Goal: Task Accomplishment & Management: Complete application form

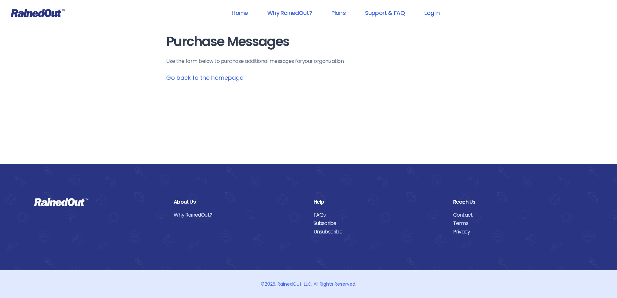
click at [430, 13] on link "Log In" at bounding box center [432, 13] width 32 height 15
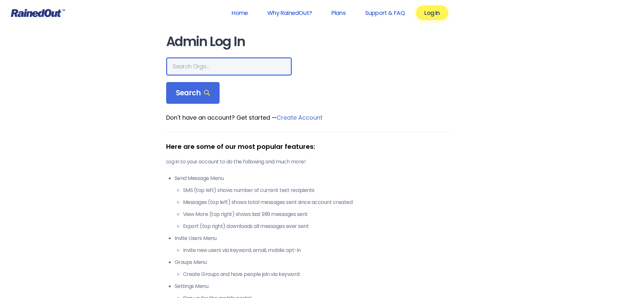
click at [211, 71] on input "text" at bounding box center [229, 66] width 126 height 18
type input "Vanamatic"
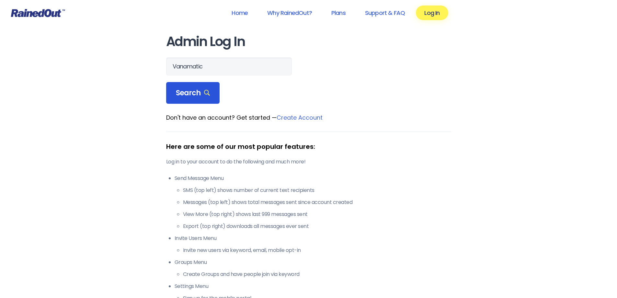
click at [194, 88] on span "Search" at bounding box center [193, 92] width 34 height 9
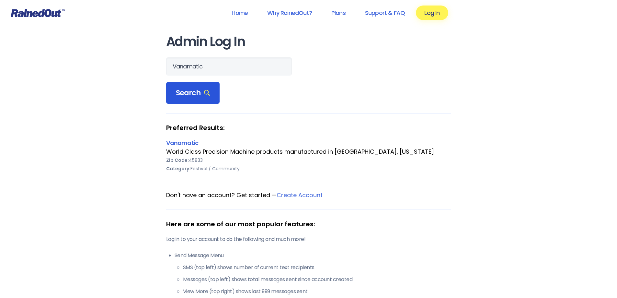
click at [196, 95] on span "Search" at bounding box center [193, 92] width 34 height 9
click at [179, 144] on link "Vanamatic" at bounding box center [182, 143] width 32 height 8
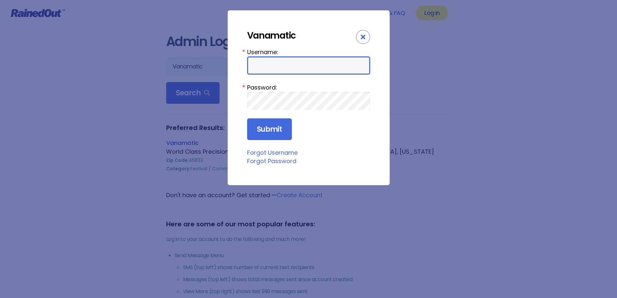
click at [280, 68] on input "Username:" at bounding box center [308, 65] width 123 height 18
type input "Vanamatic701"
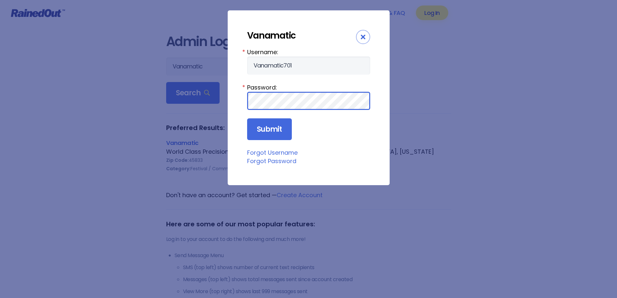
click at [247, 118] on input "Submit" at bounding box center [269, 129] width 45 height 22
